Goal: Task Accomplishment & Management: Complete application form

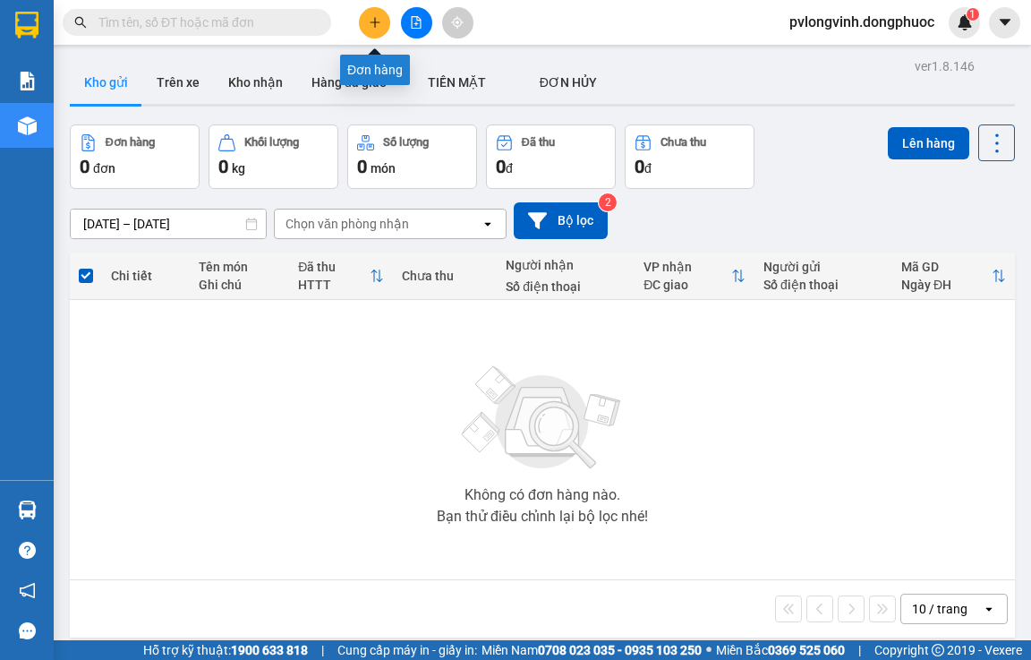
click at [364, 23] on button at bounding box center [374, 22] width 31 height 31
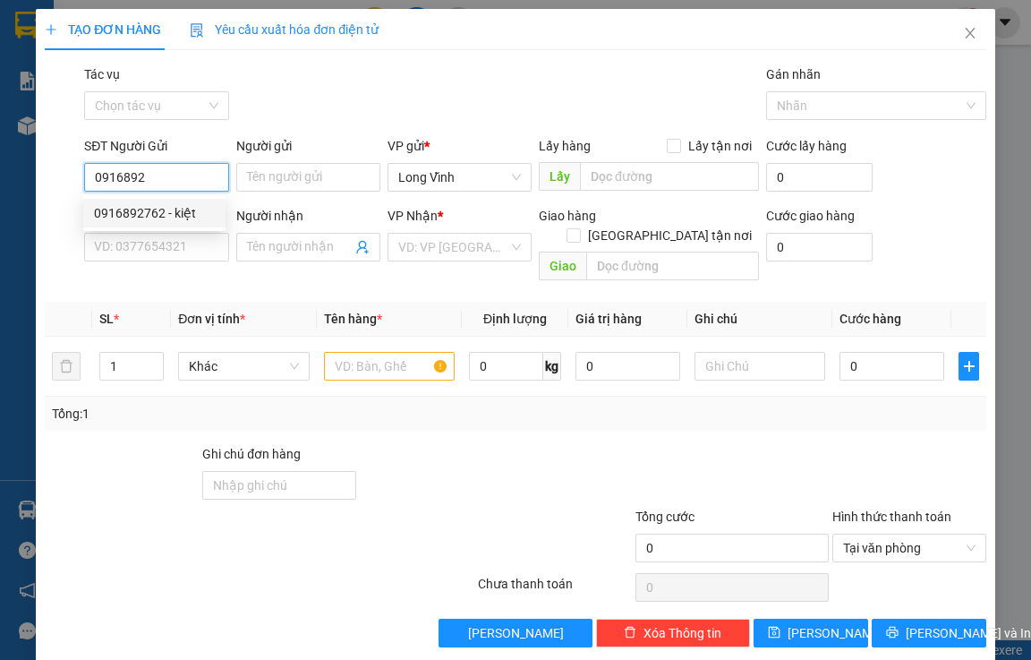
click at [176, 216] on div "0916892762 - kiệt" at bounding box center [154, 213] width 121 height 20
type input "0916892762"
type input "kiệt"
type input "0931274797"
type input "ĐĂNG"
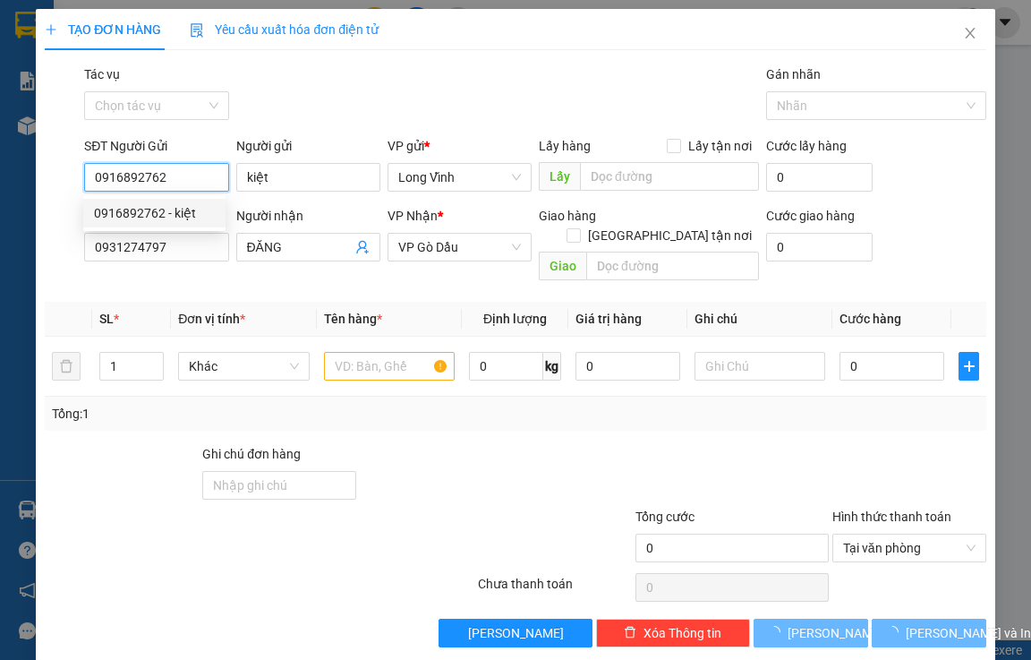
type input "25.000"
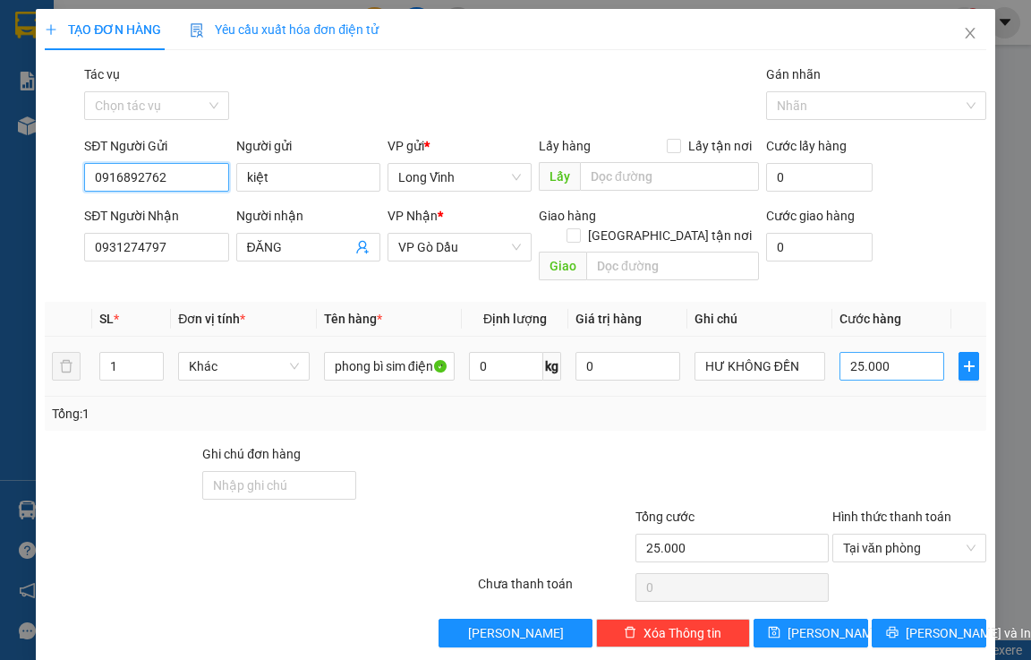
type input "0916892762"
click at [850, 352] on input "25.000" at bounding box center [892, 366] width 105 height 29
click at [849, 352] on input "25.000" at bounding box center [892, 366] width 105 height 29
type input "0"
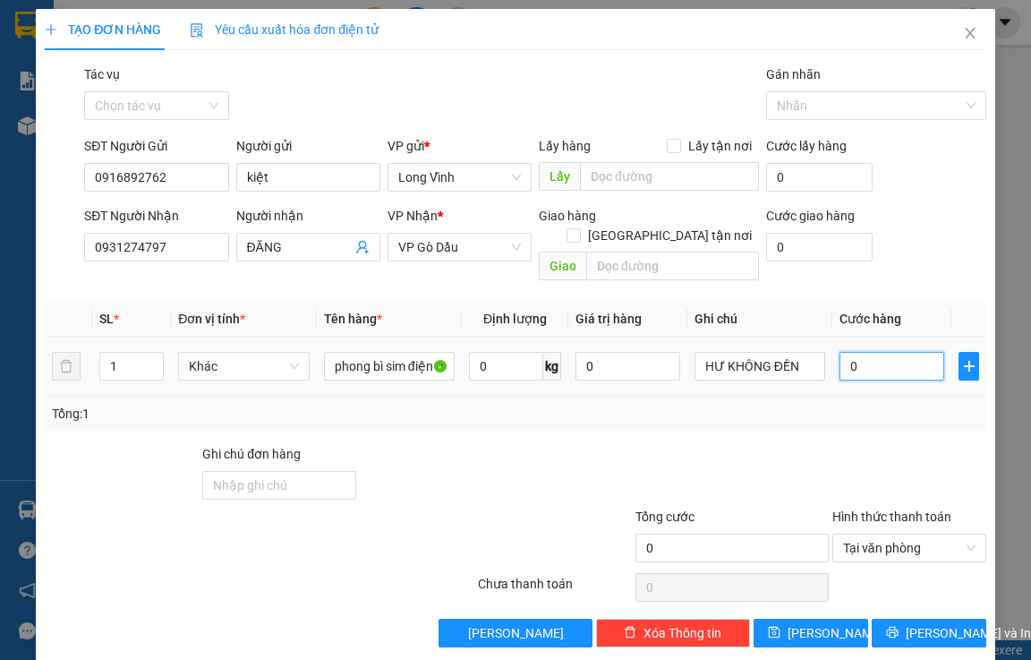
type input "2"
type input "02"
type input "20"
type input "020"
type input "20.000"
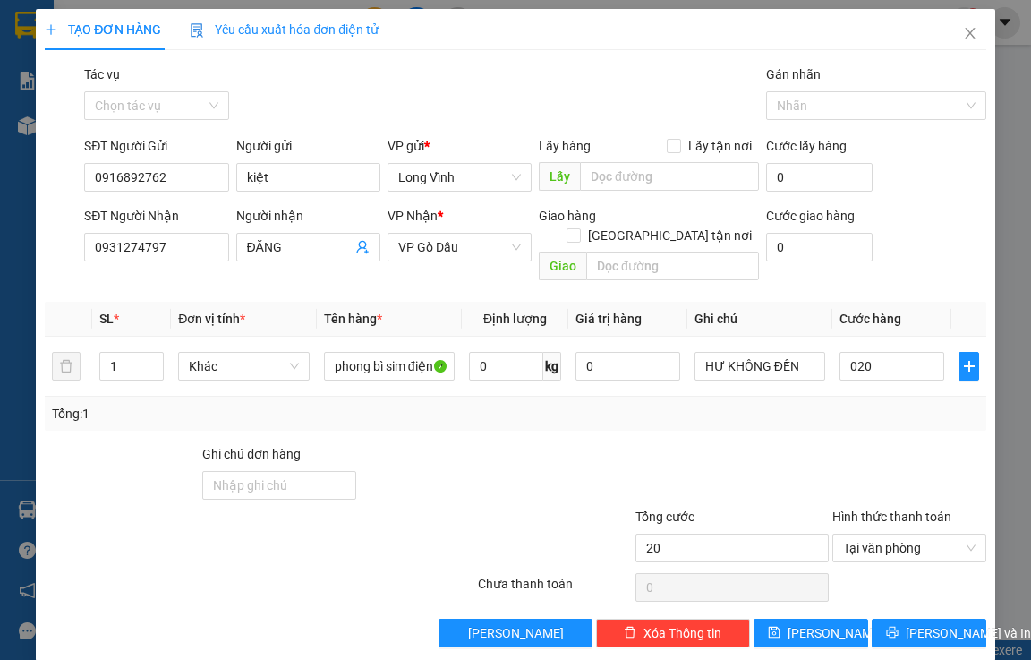
type input "20.000"
click at [844, 444] on div at bounding box center [910, 475] width 158 height 63
click at [934, 623] on span "[PERSON_NAME] và In" at bounding box center [968, 633] width 125 height 20
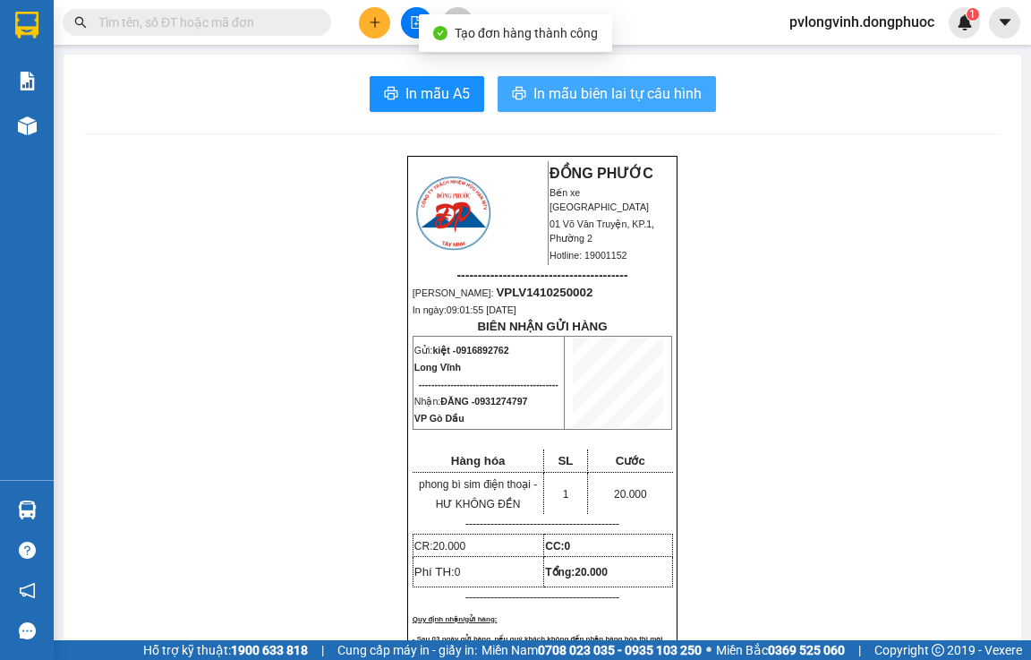
click at [624, 96] on span "In mẫu biên lai tự cấu hình" at bounding box center [617, 93] width 168 height 22
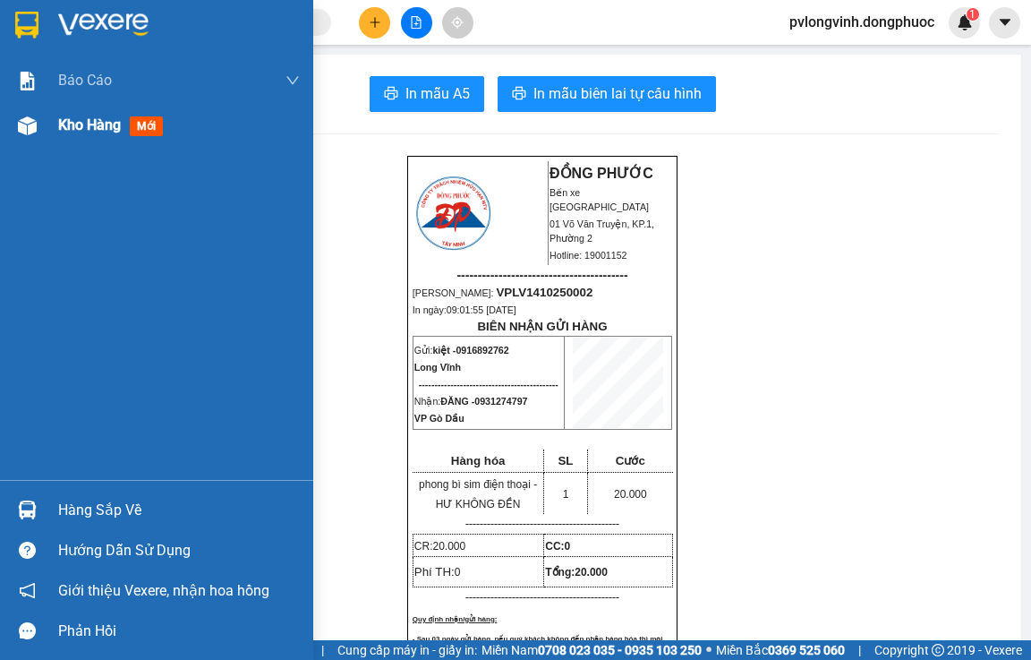
click at [114, 133] on span "Kho hàng" at bounding box center [89, 124] width 63 height 17
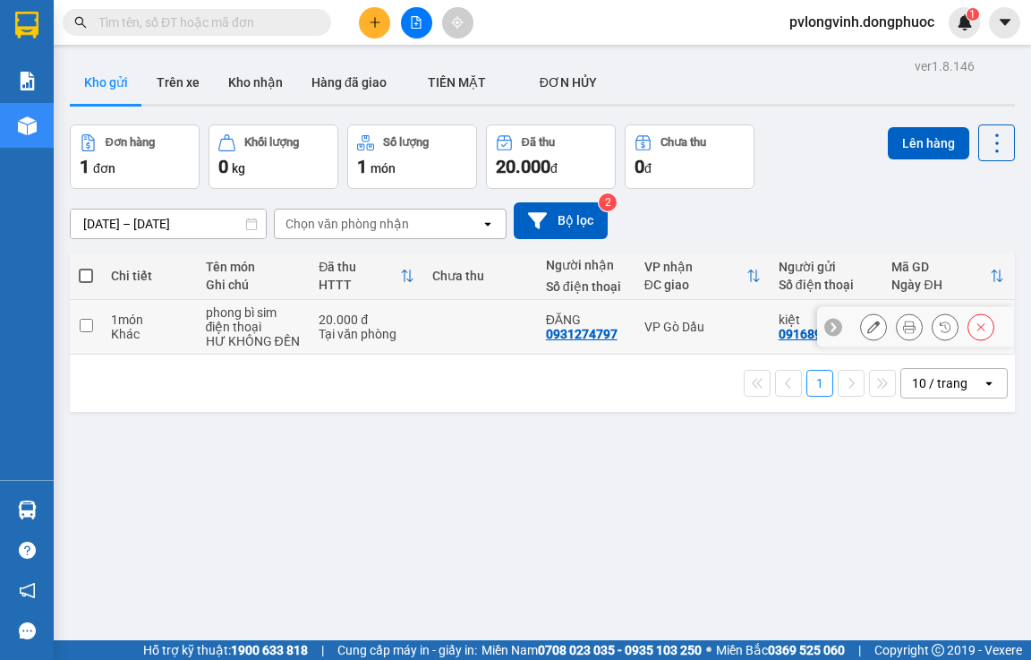
click at [88, 324] on input "checkbox" at bounding box center [86, 325] width 13 height 13
checkbox input "true"
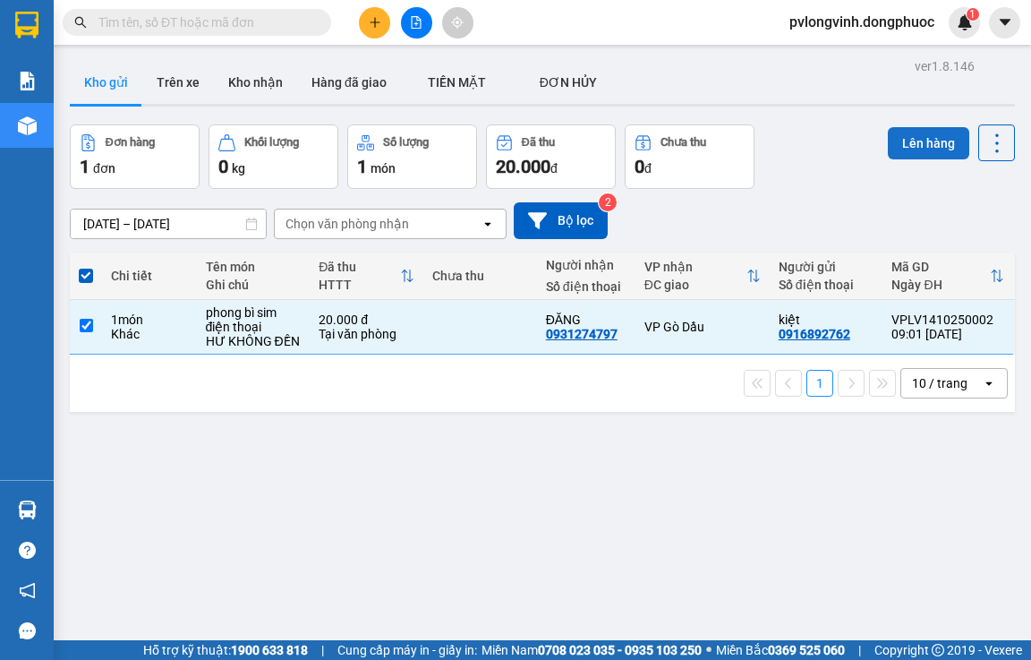
click at [911, 139] on button "Lên hàng" at bounding box center [928, 143] width 81 height 32
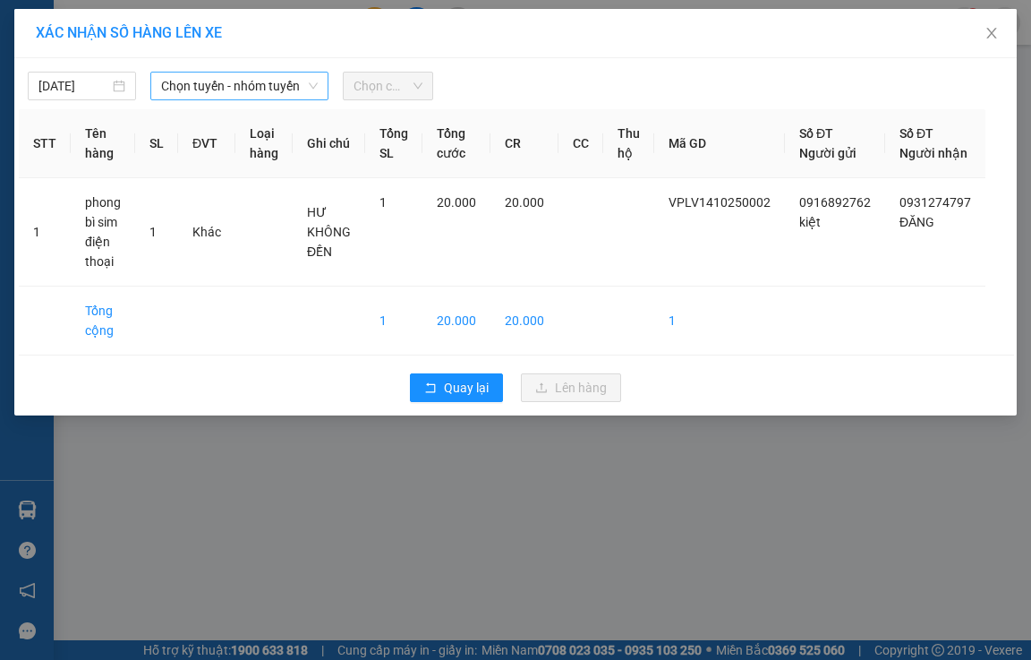
click at [237, 79] on span "Chọn tuyến - nhóm tuyến" at bounding box center [239, 86] width 157 height 27
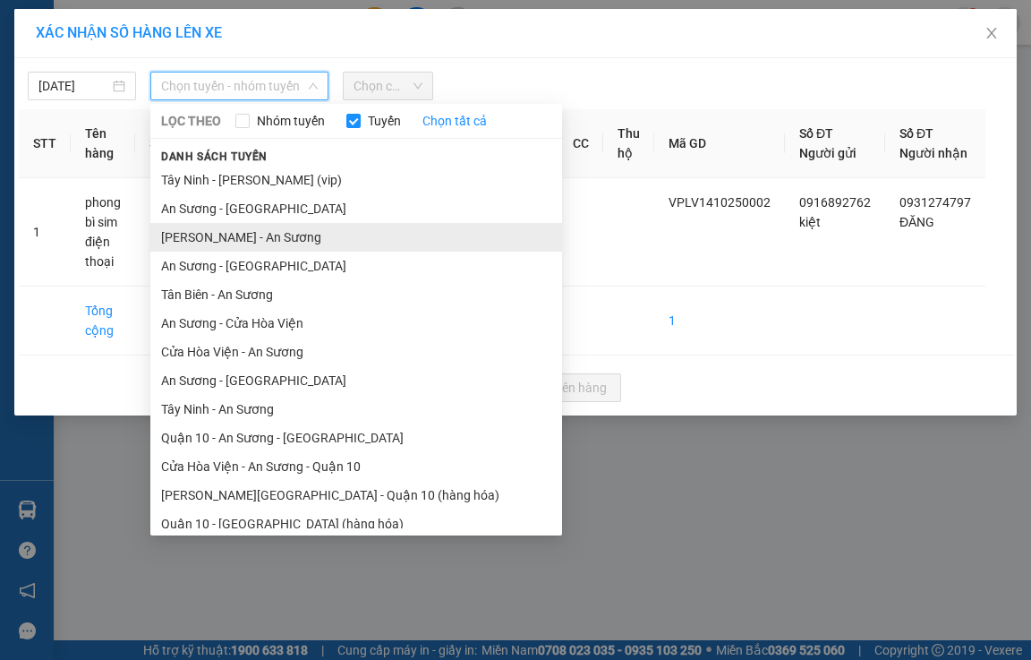
click at [242, 232] on li "[PERSON_NAME] - An Sương" at bounding box center [356, 237] width 412 height 29
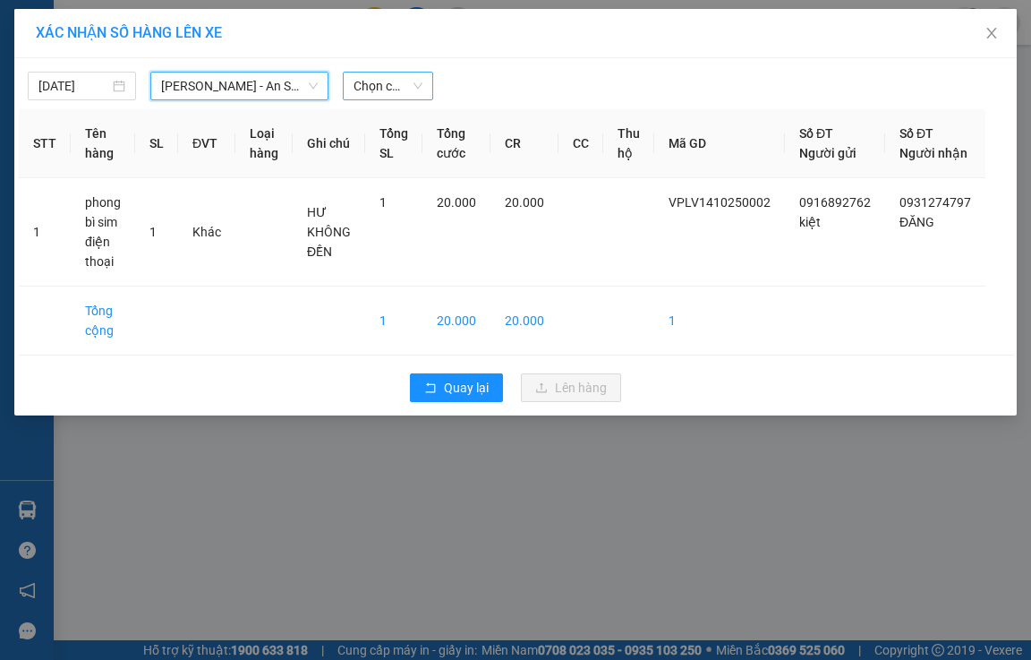
click at [404, 88] on span "Chọn chuyến" at bounding box center [388, 86] width 69 height 27
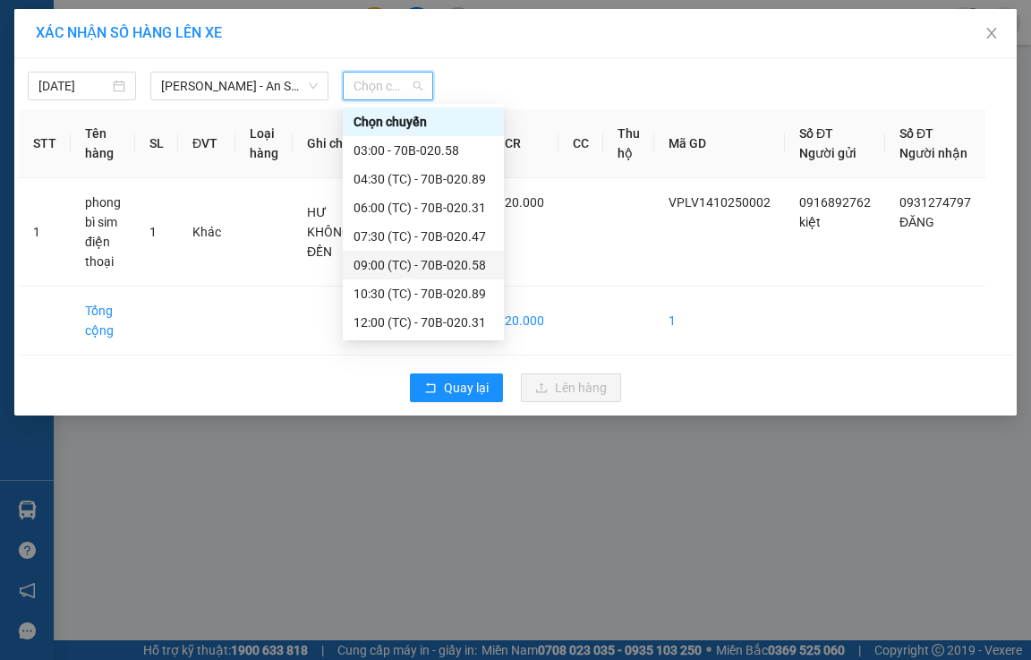
click at [453, 260] on div "09:00 (TC) - 70B-020.58" at bounding box center [424, 265] width 140 height 20
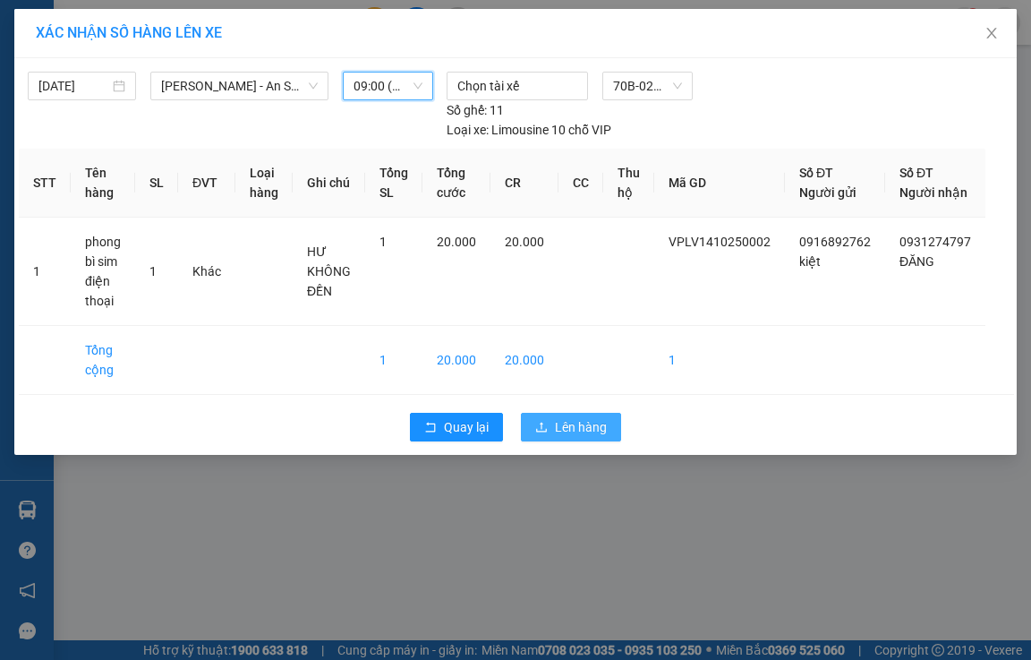
click at [565, 437] on span "Lên hàng" at bounding box center [581, 427] width 52 height 20
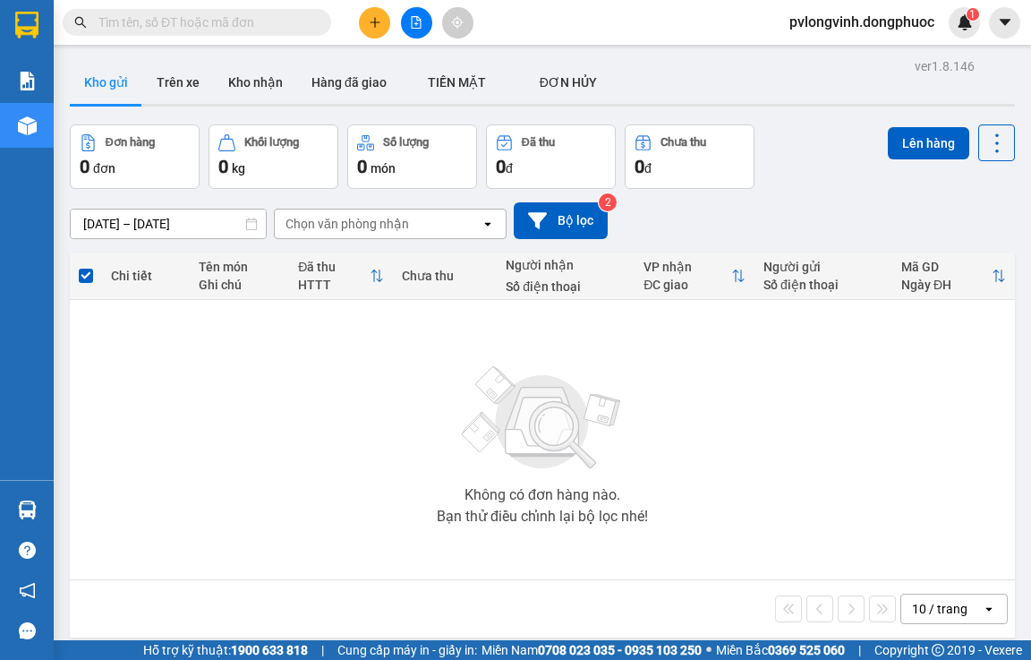
click at [373, 30] on button at bounding box center [374, 22] width 31 height 31
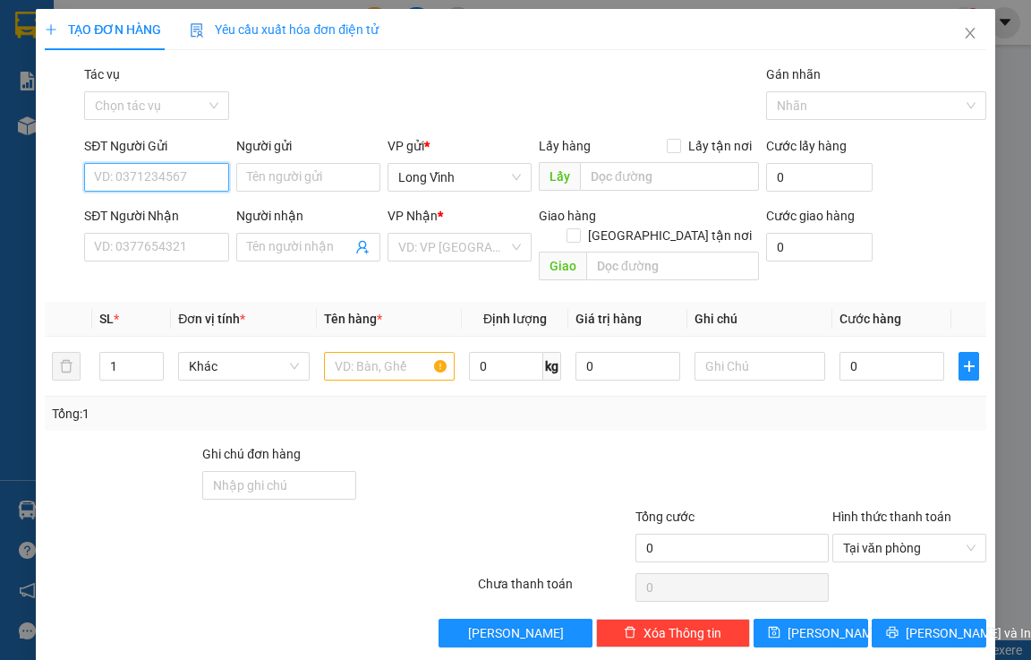
click at [171, 176] on input "SĐT Người Gửi" at bounding box center [156, 177] width 144 height 29
type input "0963179113"
click at [328, 172] on input "Người gửi" at bounding box center [308, 177] width 144 height 29
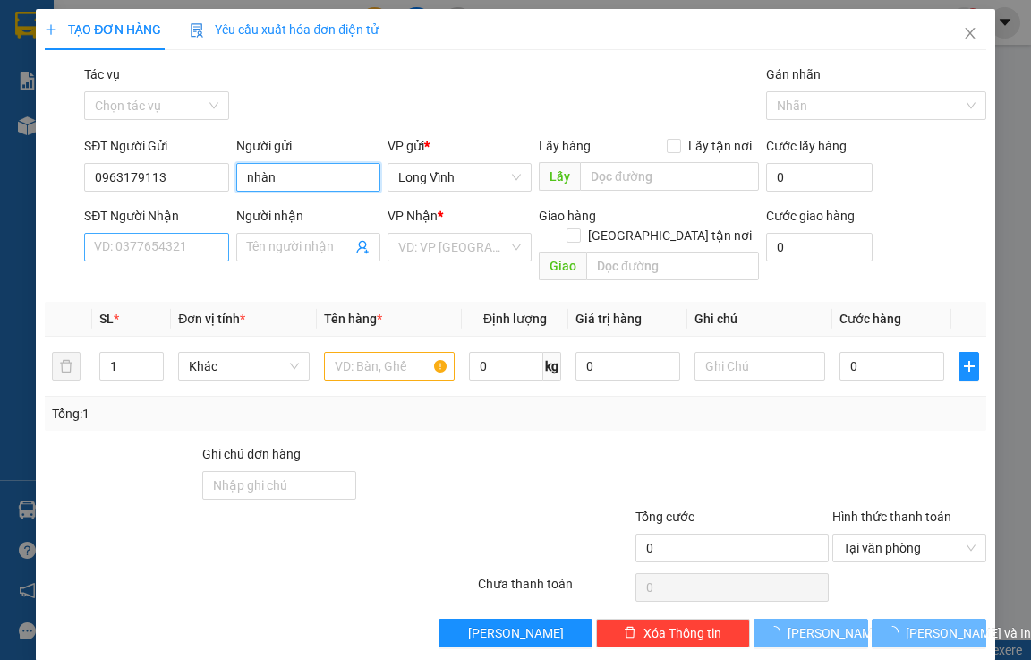
type input "nhàn"
click at [161, 252] on input "SĐT Người Nhận" at bounding box center [156, 247] width 144 height 29
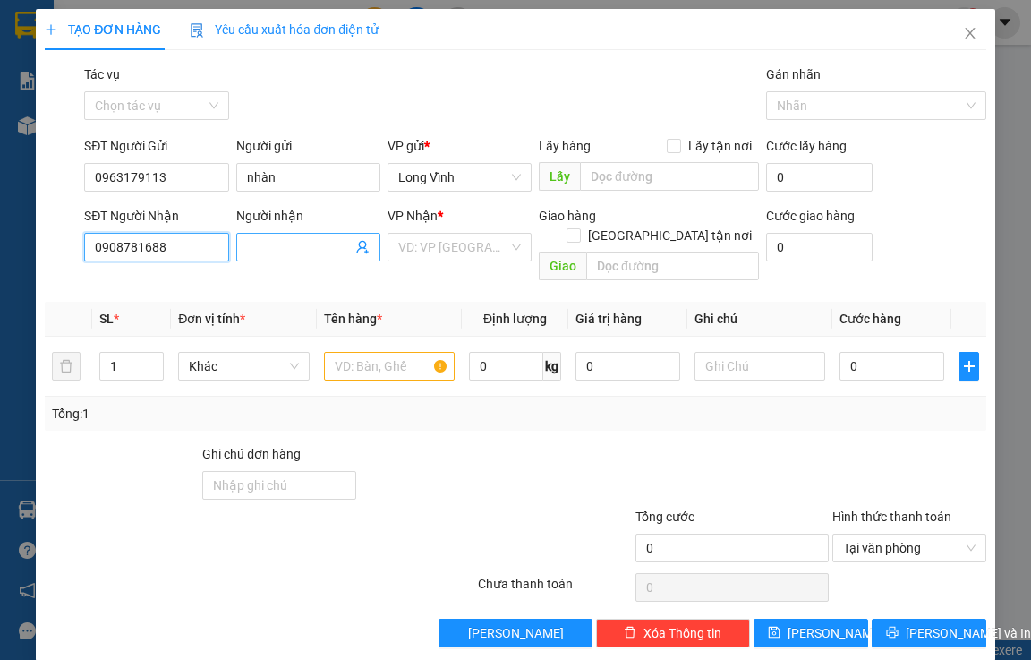
type input "0908781688"
click at [300, 255] on input "Người nhận" at bounding box center [299, 247] width 105 height 20
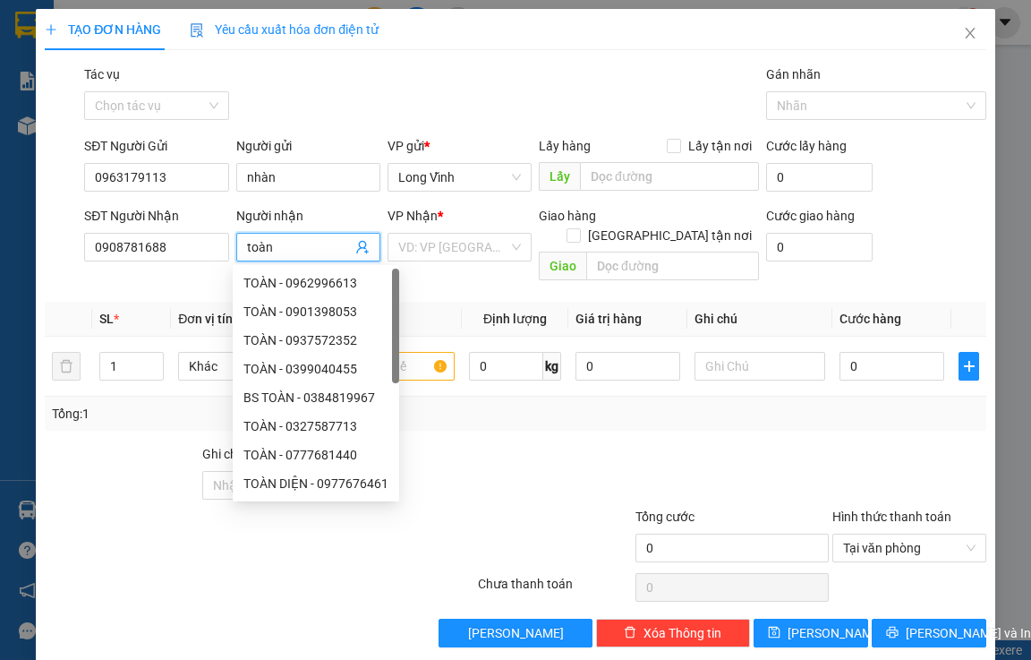
type input "toàn"
click at [492, 226] on div "VP Nhận *" at bounding box center [460, 219] width 144 height 27
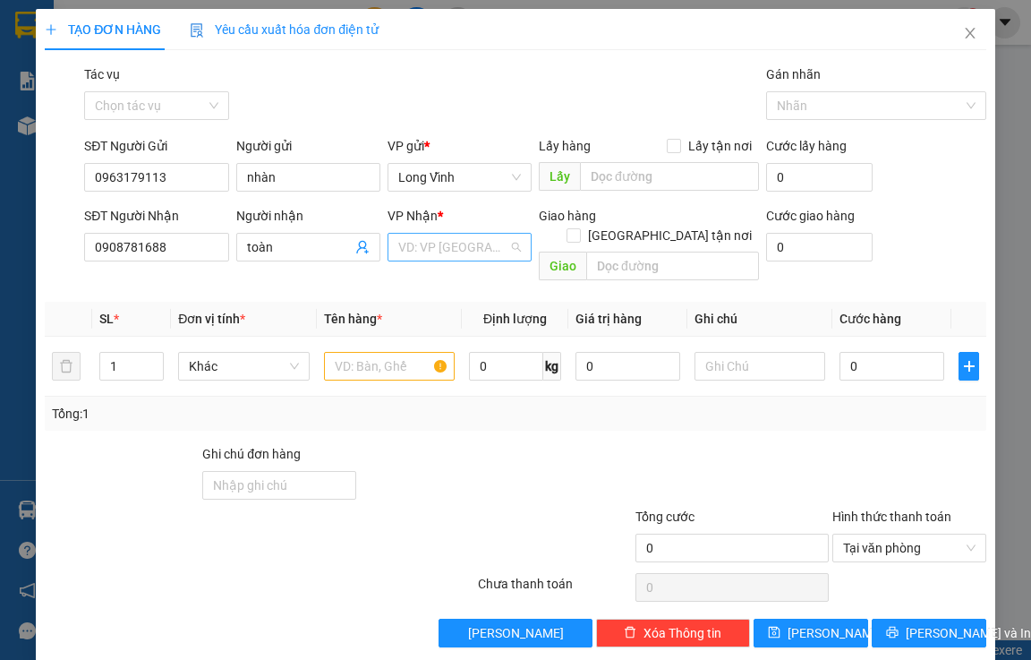
click at [478, 250] on input "search" at bounding box center [453, 247] width 110 height 27
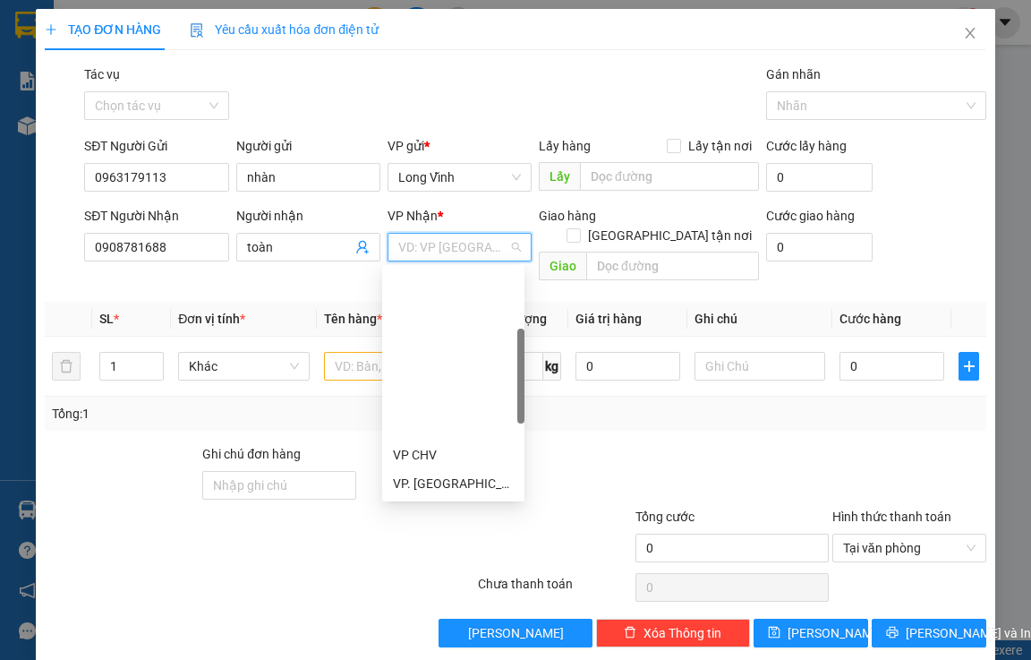
scroll to position [179, 0]
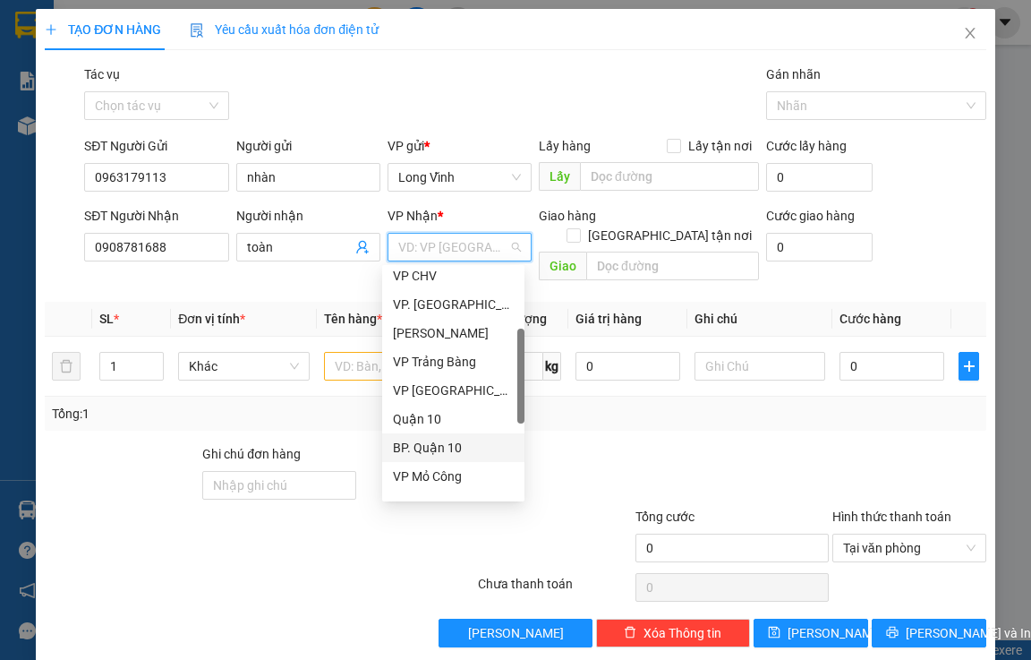
click at [447, 450] on div "BP. Quận 10" at bounding box center [453, 448] width 121 height 20
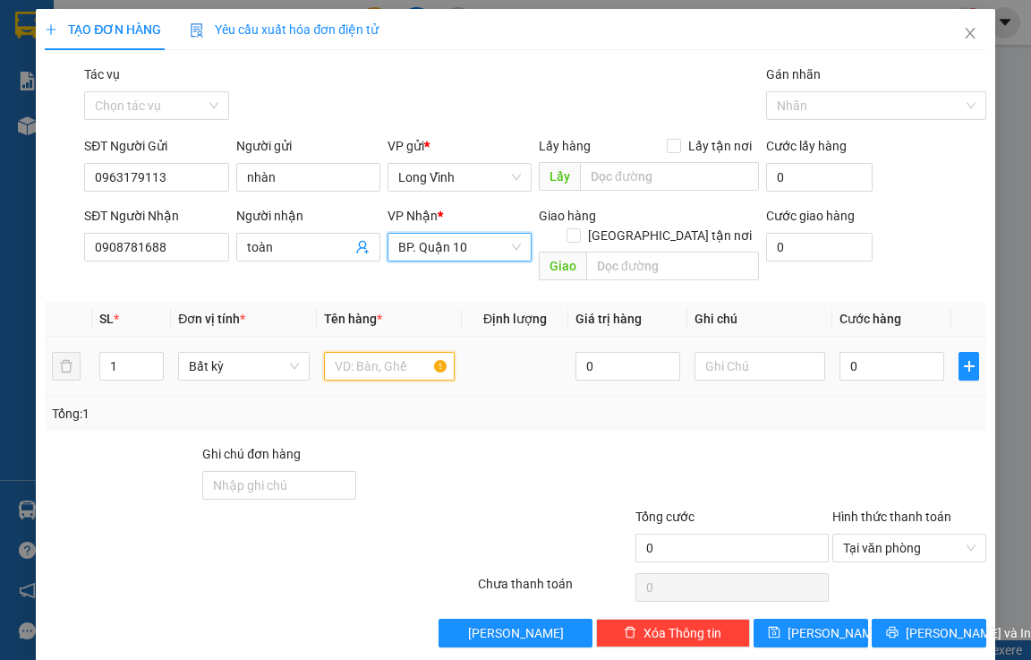
click at [371, 352] on input "text" at bounding box center [390, 366] width 132 height 29
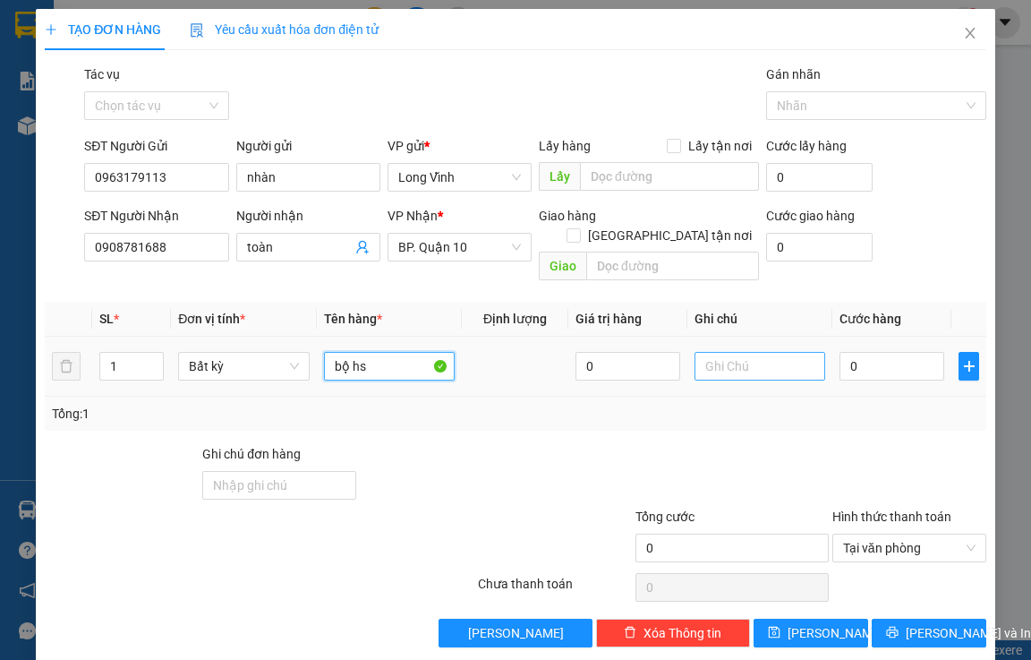
type input "bộ hs"
click at [746, 352] on input "text" at bounding box center [761, 366] width 132 height 29
type input "u"
type input "ướt ko đền"
click at [870, 352] on input "0" at bounding box center [892, 366] width 105 height 29
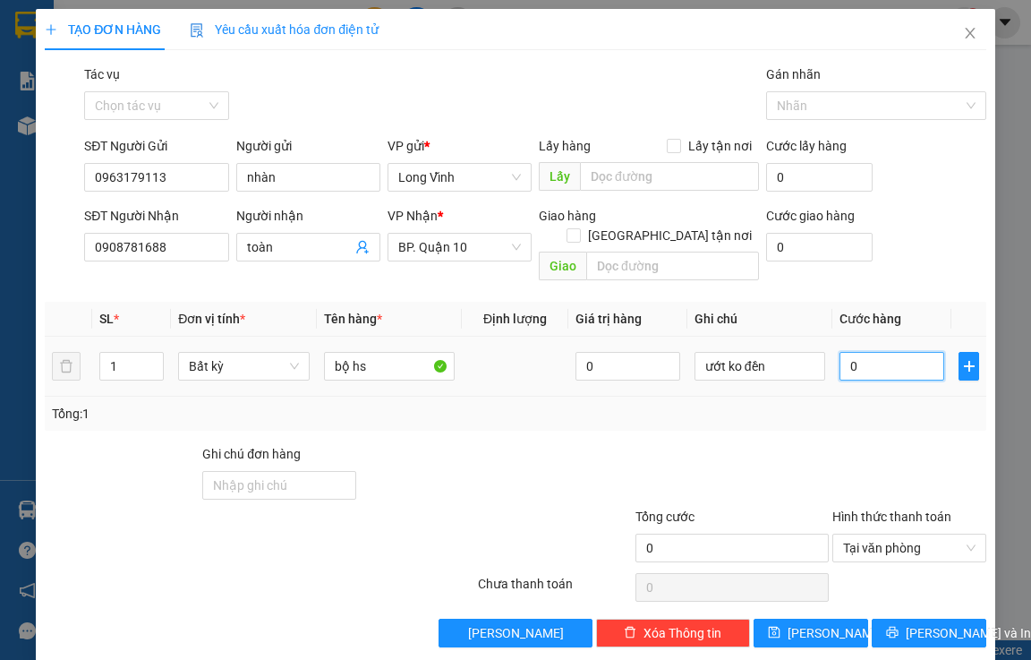
type input "5"
type input "50"
type input "50.000"
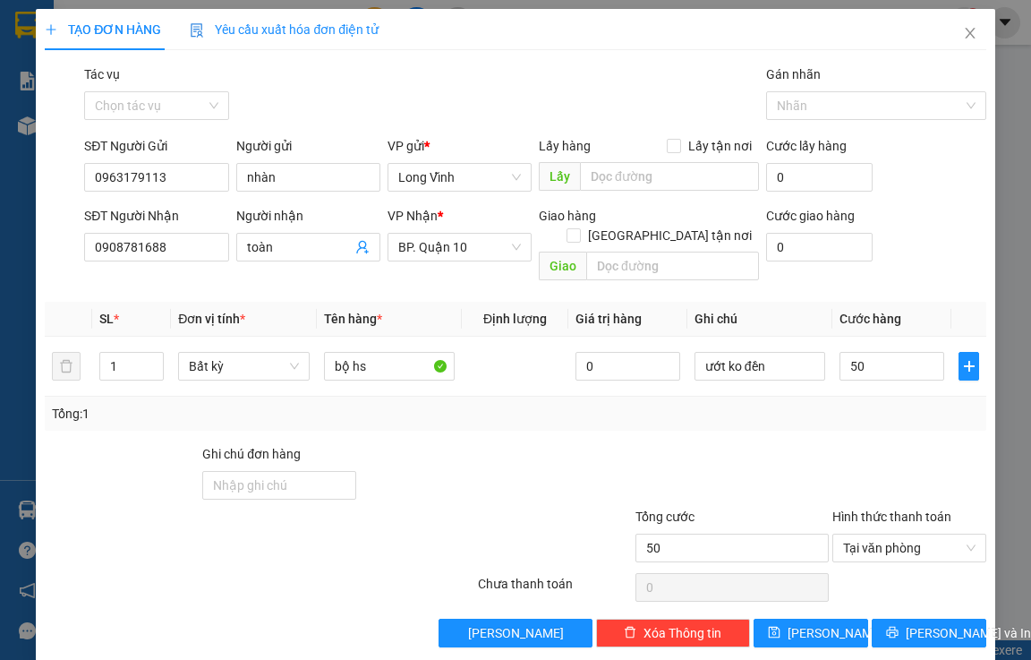
type input "50.000"
click at [749, 444] on div at bounding box center [712, 475] width 236 height 63
click at [906, 623] on span "[PERSON_NAME] và In" at bounding box center [968, 633] width 125 height 20
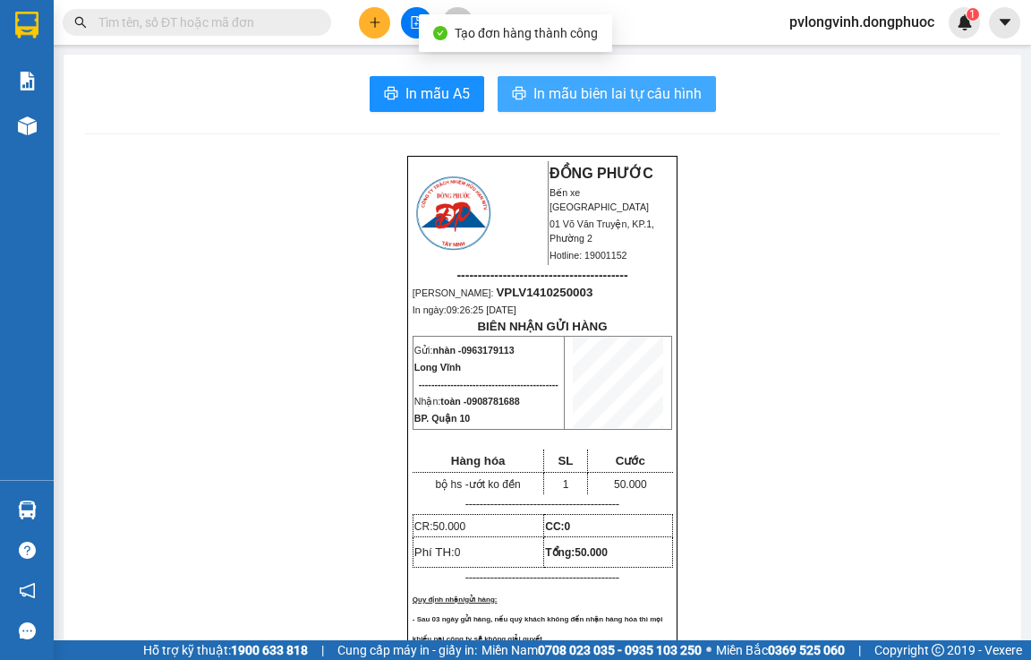
click at [619, 100] on span "In mẫu biên lai tự cấu hình" at bounding box center [617, 93] width 168 height 22
